Goal: Task Accomplishment & Management: Use online tool/utility

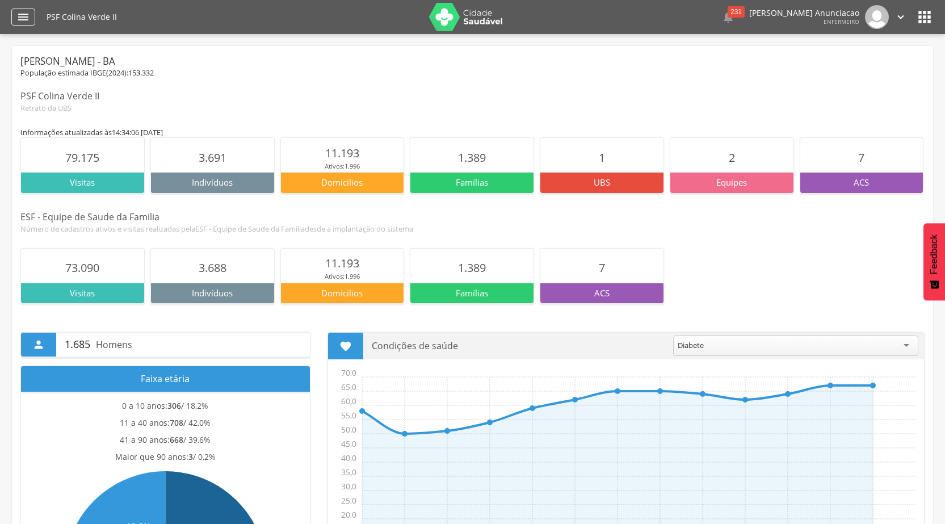
click at [12, 18] on div "" at bounding box center [23, 17] width 24 height 17
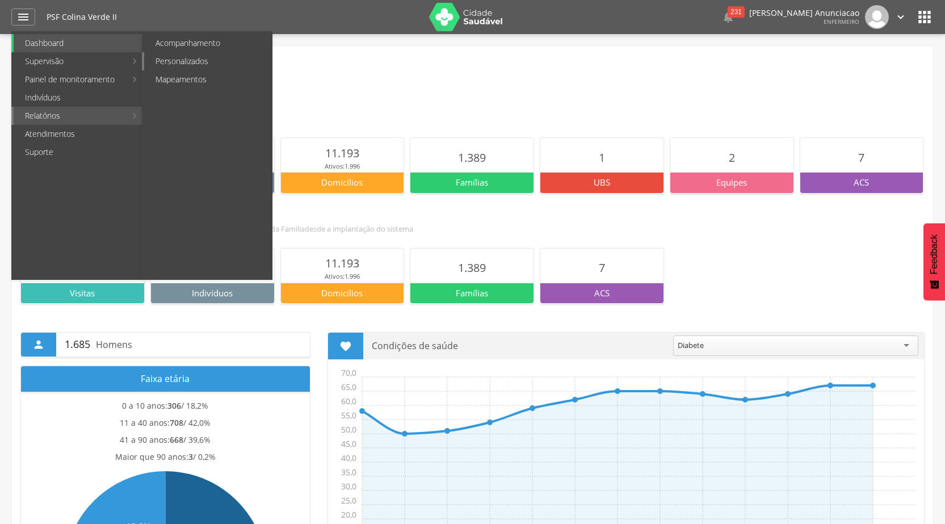
click at [173, 57] on link "Personalizados" at bounding box center [208, 61] width 128 height 18
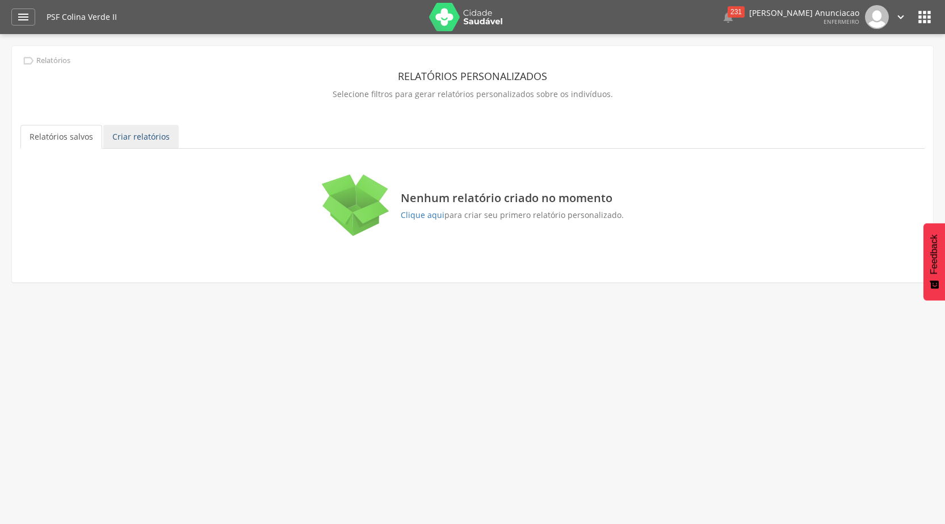
click at [121, 131] on link "Criar relatórios" at bounding box center [140, 137] width 75 height 24
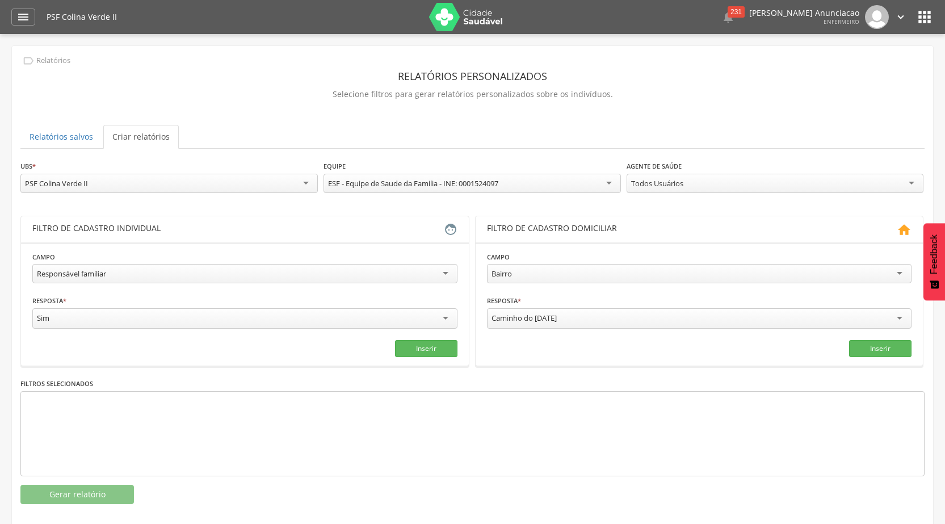
click at [706, 178] on div "Todos Usuários" at bounding box center [775, 183] width 297 height 19
click at [694, 193] on div "[PERSON_NAME] Todos Usuários [PERSON_NAME] [PERSON_NAME] Novais [PERSON_NAME] d…" at bounding box center [775, 185] width 297 height 22
click at [694, 191] on div "[PERSON_NAME]" at bounding box center [775, 183] width 297 height 19
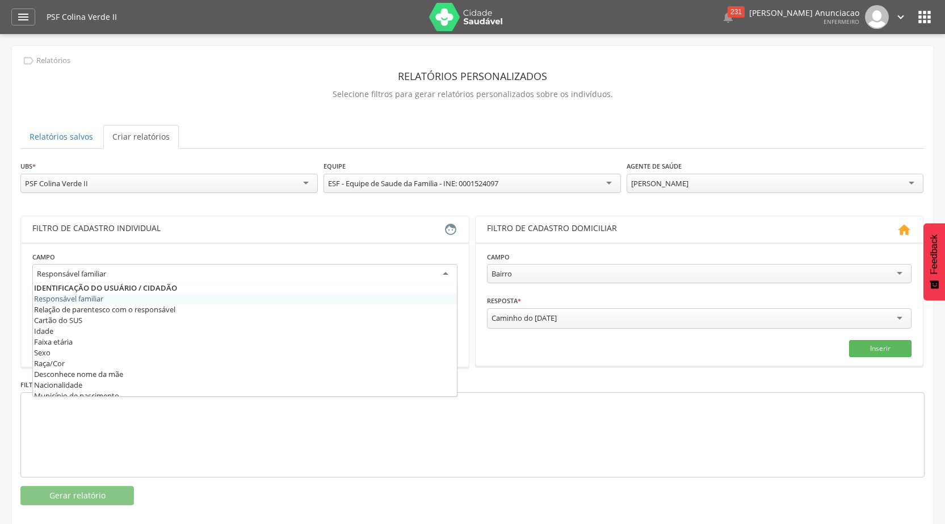
click at [323, 275] on div "Responsável familiar" at bounding box center [244, 274] width 425 height 20
click at [320, 273] on div "Responsável familiar" at bounding box center [244, 274] width 425 height 20
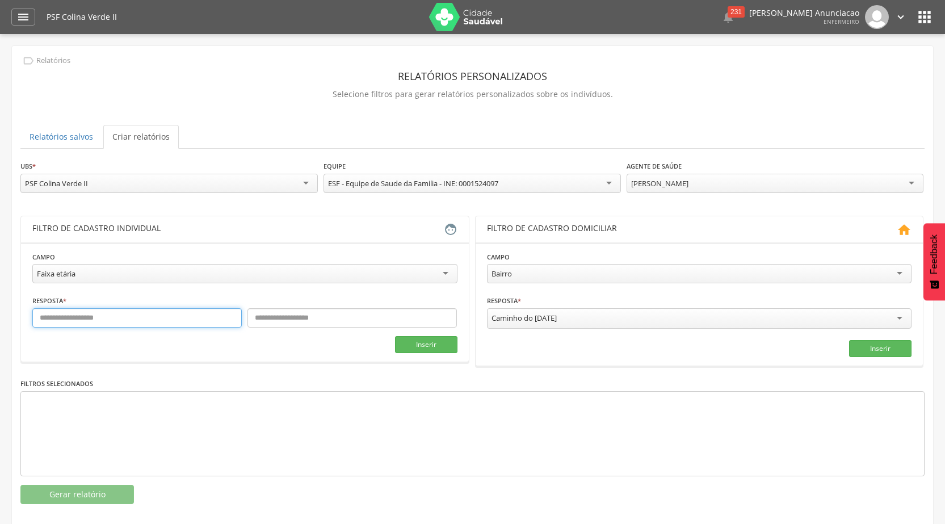
click at [71, 315] on input "text" at bounding box center [136, 317] width 209 height 19
type input "*"
drag, startPoint x: 268, startPoint y: 319, endPoint x: 272, endPoint y: 329, distance: 11.2
click at [272, 329] on fieldset "**********" at bounding box center [244, 302] width 425 height 102
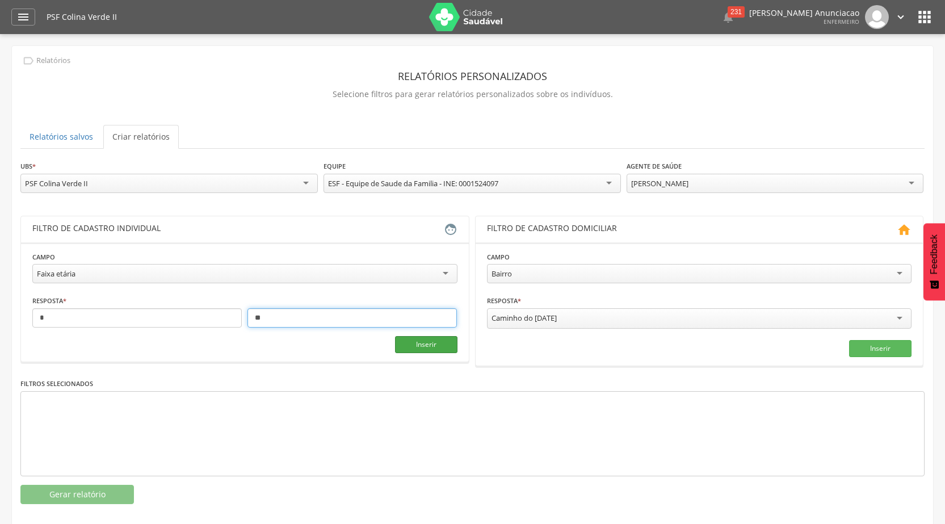
type input "**"
click at [428, 352] on button "Inserir" at bounding box center [426, 344] width 62 height 17
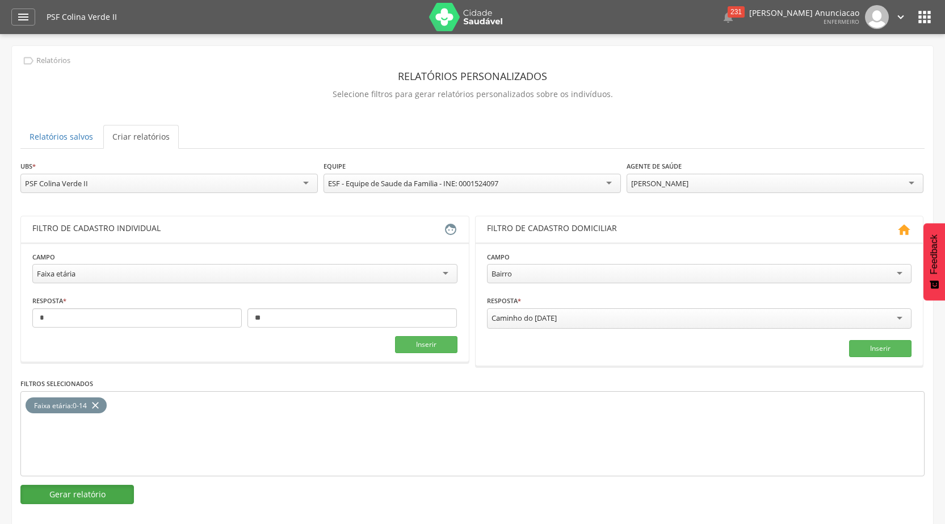
click at [94, 495] on button "Gerar relatório" at bounding box center [77, 494] width 114 height 19
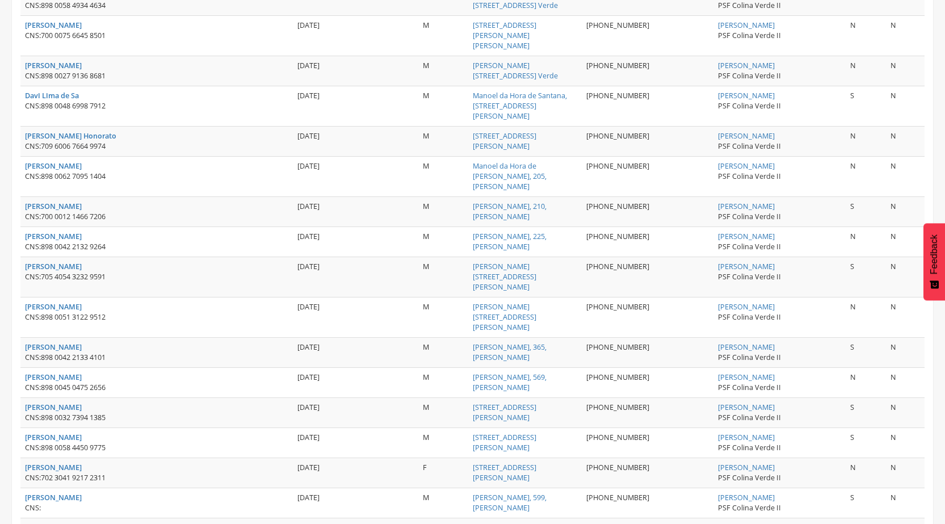
scroll to position [1281, 0]
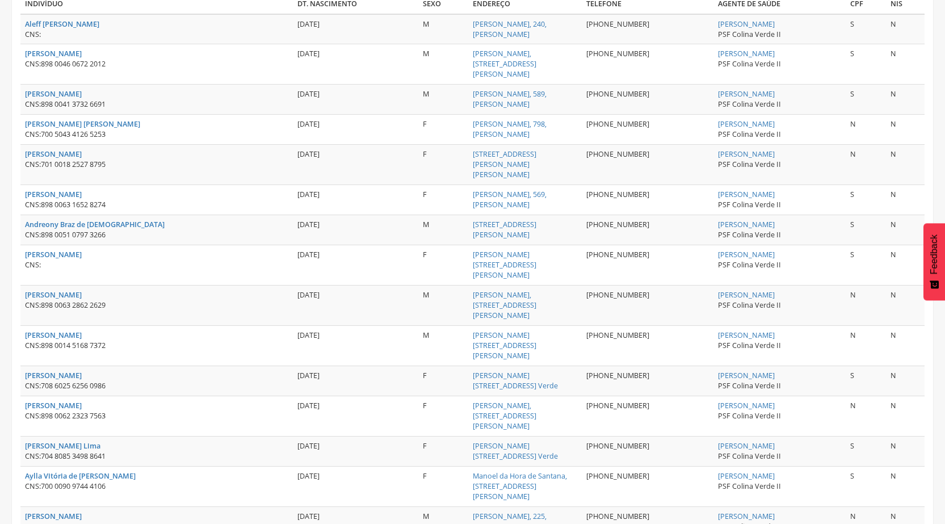
scroll to position [120, 0]
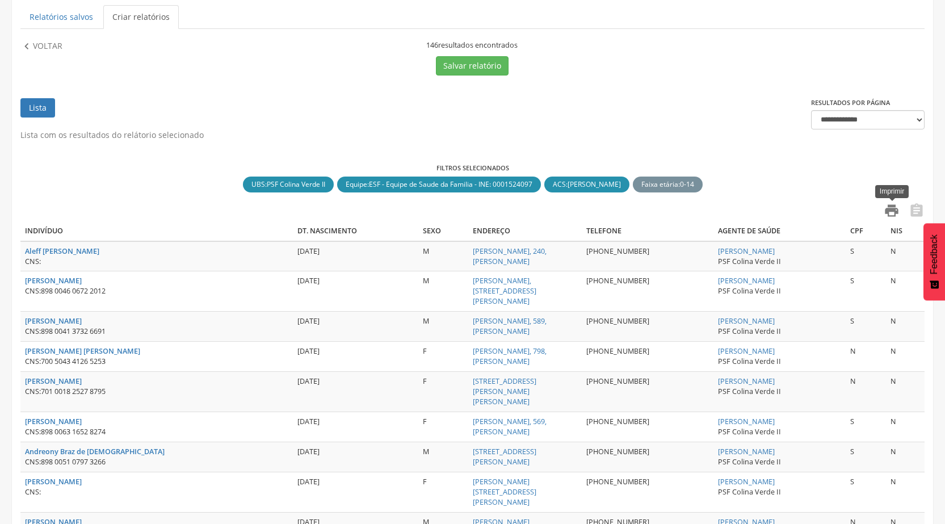
click at [897, 211] on icon "" at bounding box center [892, 211] width 16 height 16
